Goal: Register for event/course

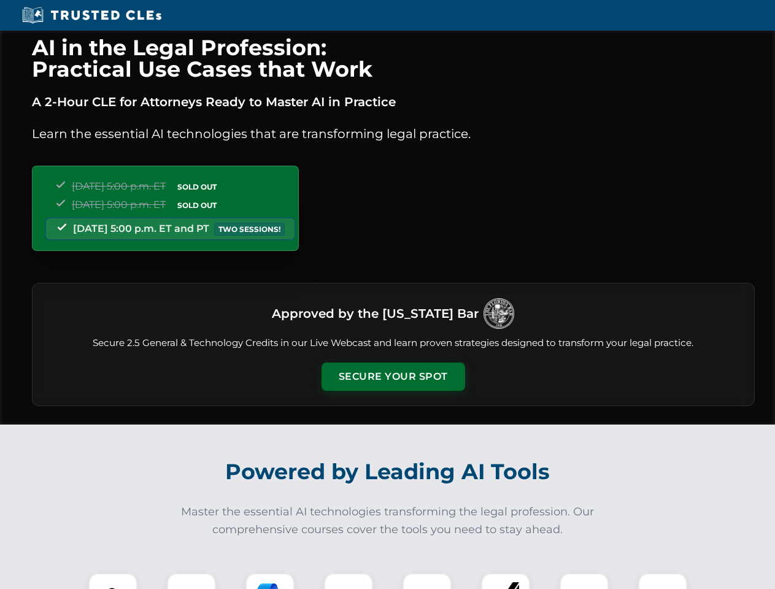
click at [393, 377] on button "Secure Your Spot" at bounding box center [393, 377] width 144 height 28
click at [113, 581] on img at bounding box center [113, 598] width 36 height 36
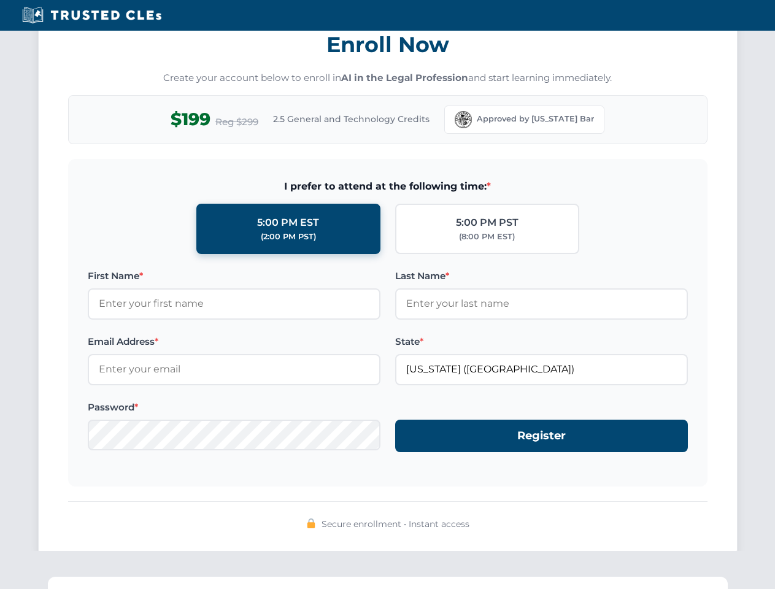
scroll to position [1204, 0]
